Goal: Transaction & Acquisition: Download file/media

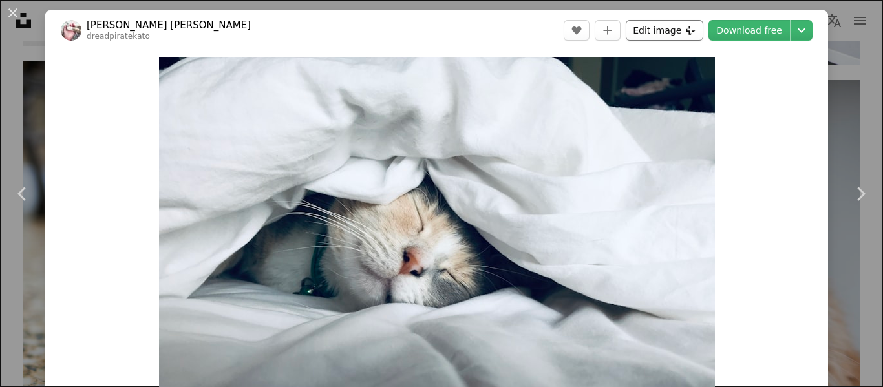
scroll to position [4368, 0]
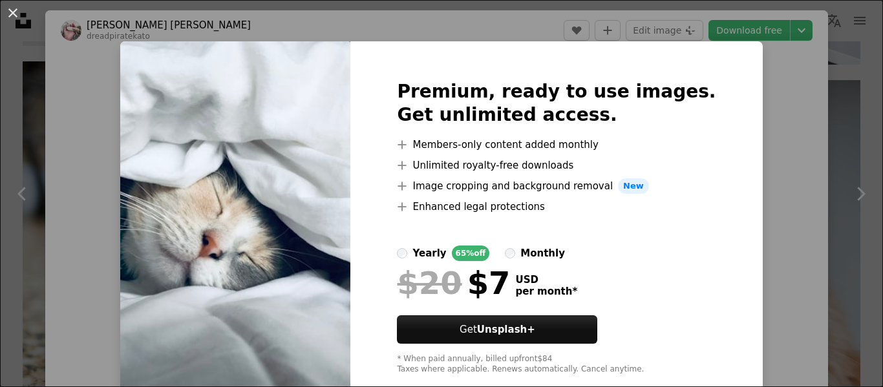
click at [321, 184] on img at bounding box center [235, 227] width 230 height 372
click at [10, 19] on button "An X shape" at bounding box center [13, 13] width 16 height 16
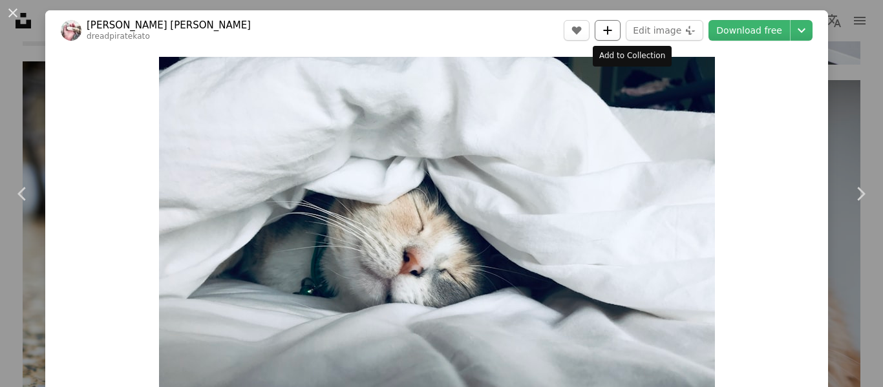
click at [618, 31] on button "A plus sign" at bounding box center [608, 30] width 26 height 21
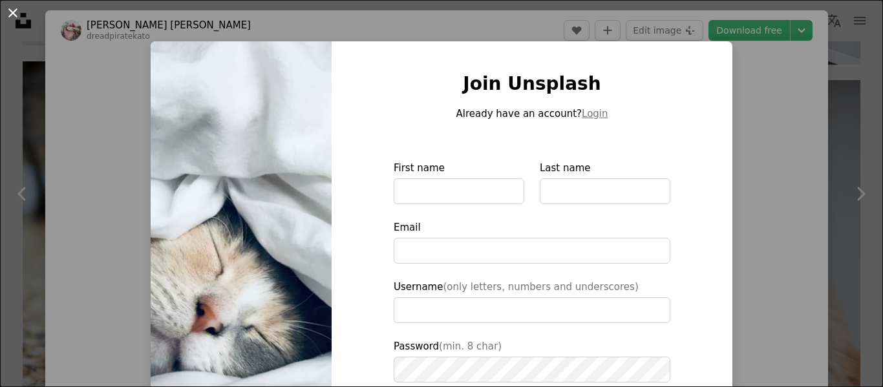
click at [9, 12] on button "An X shape" at bounding box center [13, 13] width 16 height 16
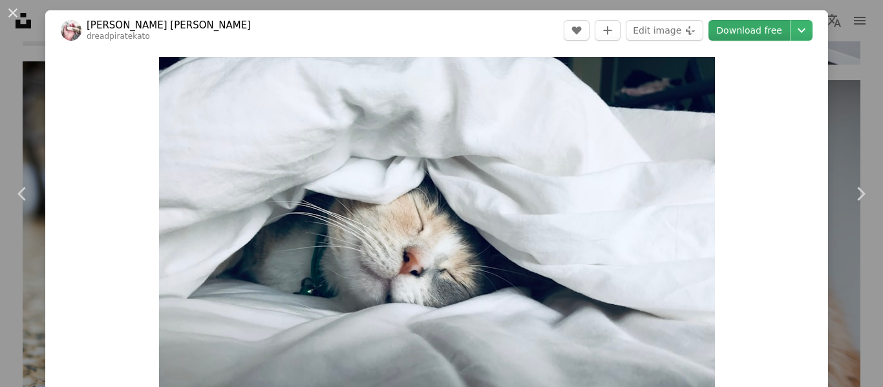
click at [780, 29] on link "Download free" at bounding box center [749, 30] width 81 height 21
